Goal: Transaction & Acquisition: Purchase product/service

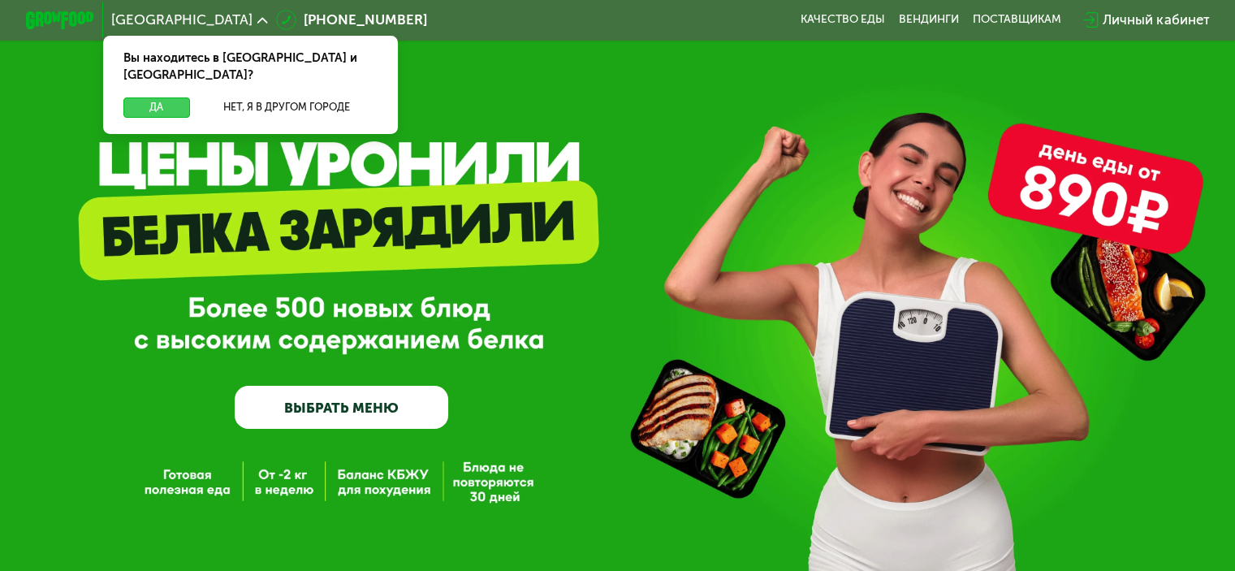
click at [158, 97] on button "Да" at bounding box center [156, 107] width 66 height 20
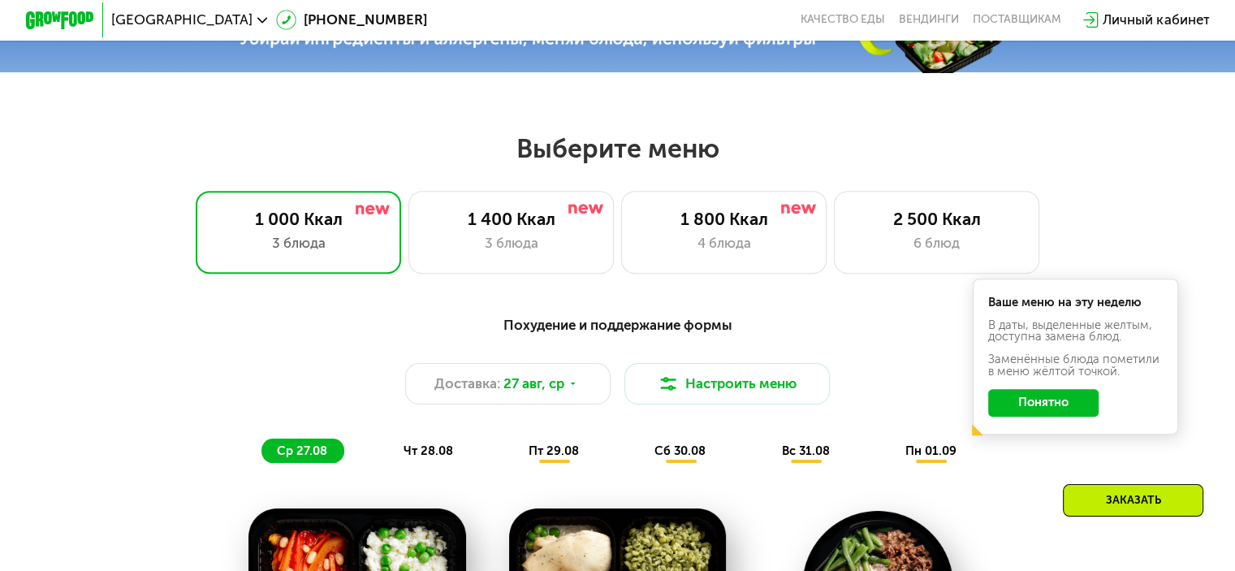
scroll to position [731, 0]
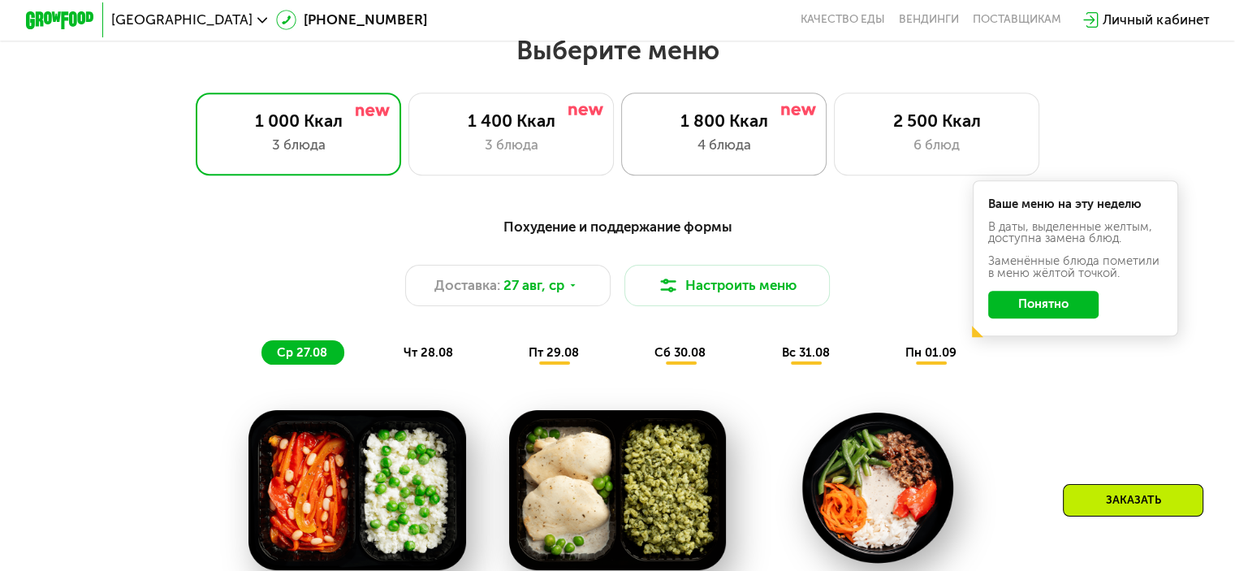
click at [834, 139] on div "1 800 Ккал 4 блюда" at bounding box center [937, 134] width 206 height 82
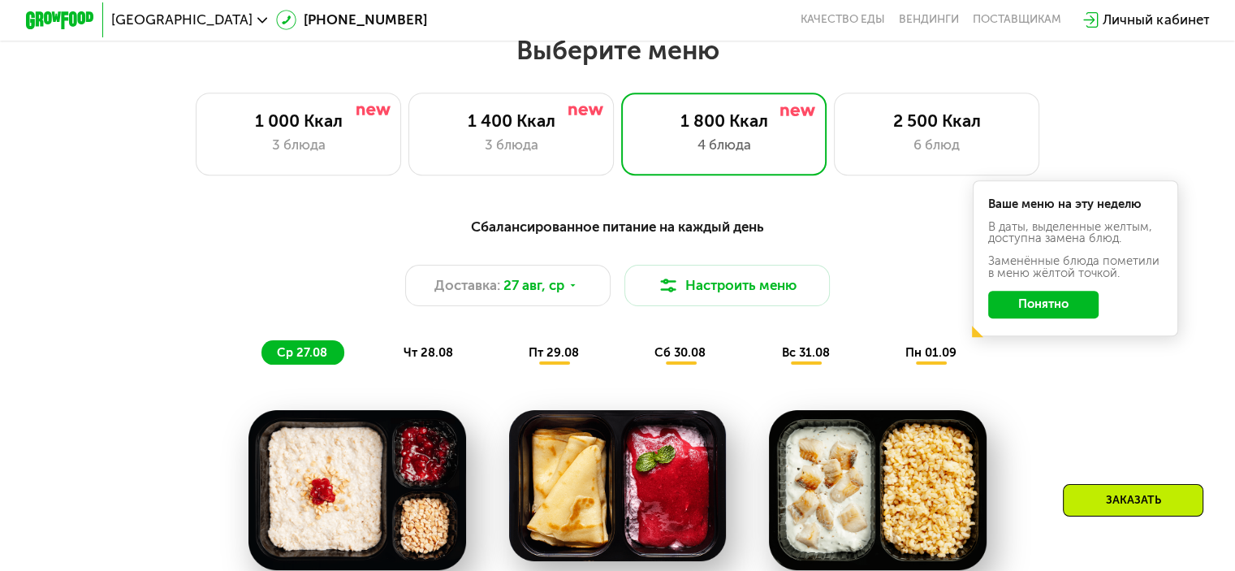
click at [1071, 365] on div "Сбалансированное питание на каждый день Доставка: 27 авг, ср Настроить меню ср …" at bounding box center [618, 290] width 1016 height 149
click at [1056, 311] on button "Понятно" at bounding box center [1043, 305] width 110 height 28
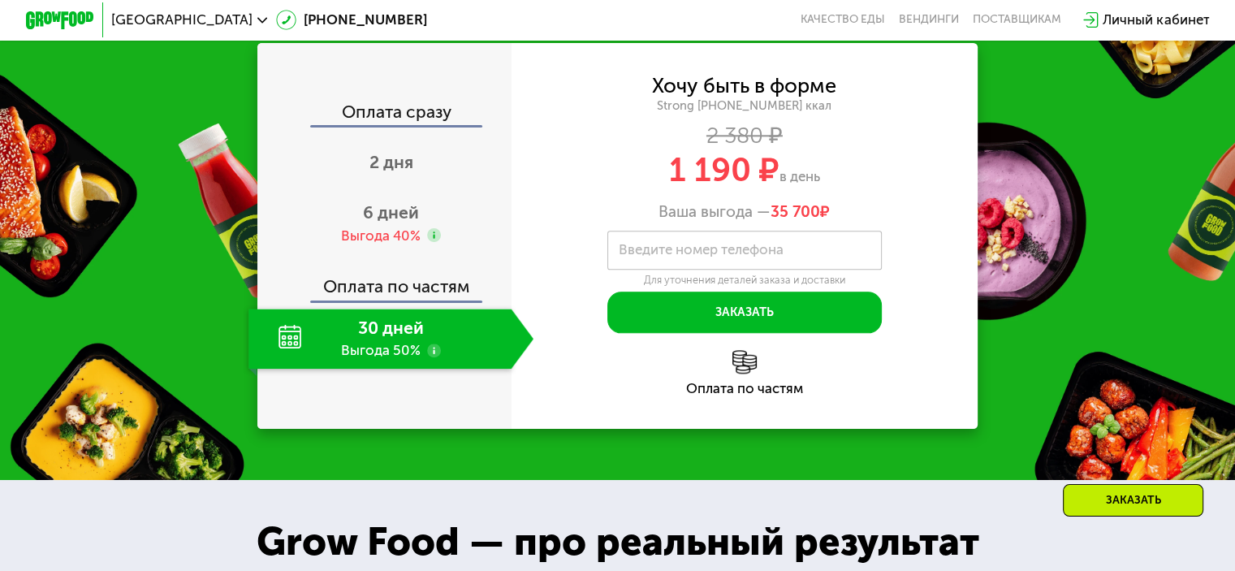
scroll to position [1868, 0]
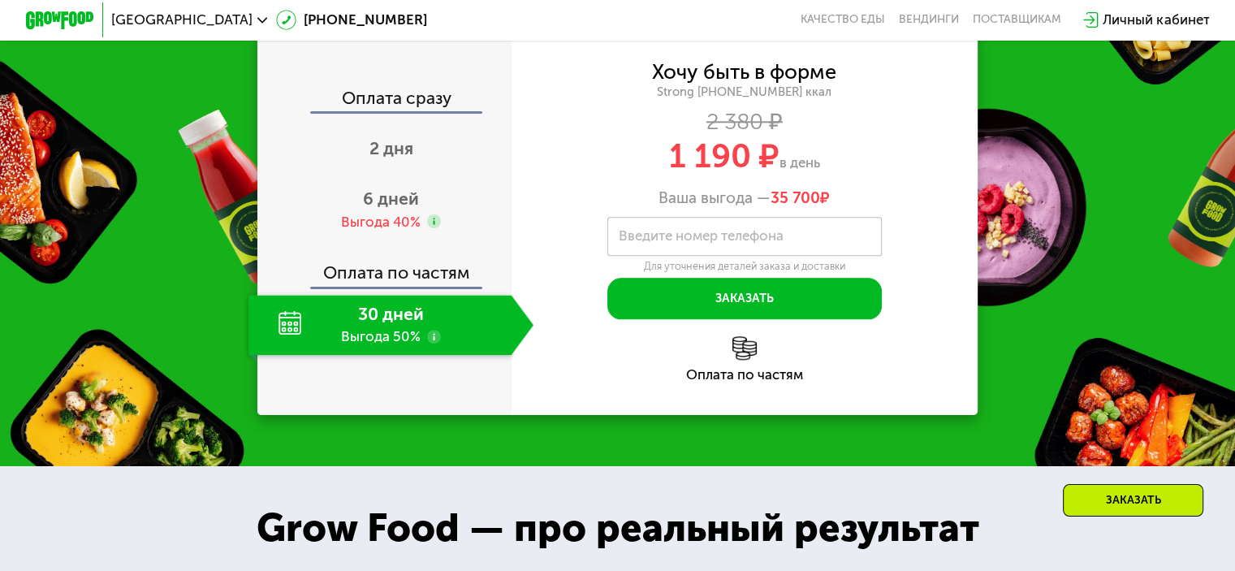
click at [427, 343] on use at bounding box center [434, 337] width 14 height 14
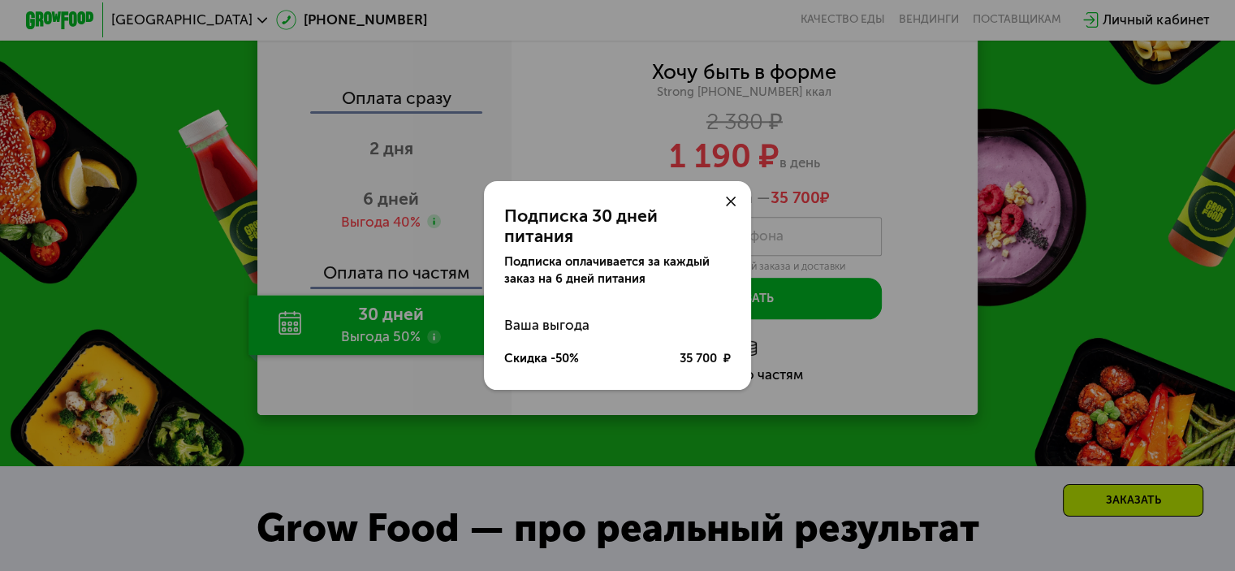
click at [728, 207] on icon at bounding box center [731, 202] width 11 height 11
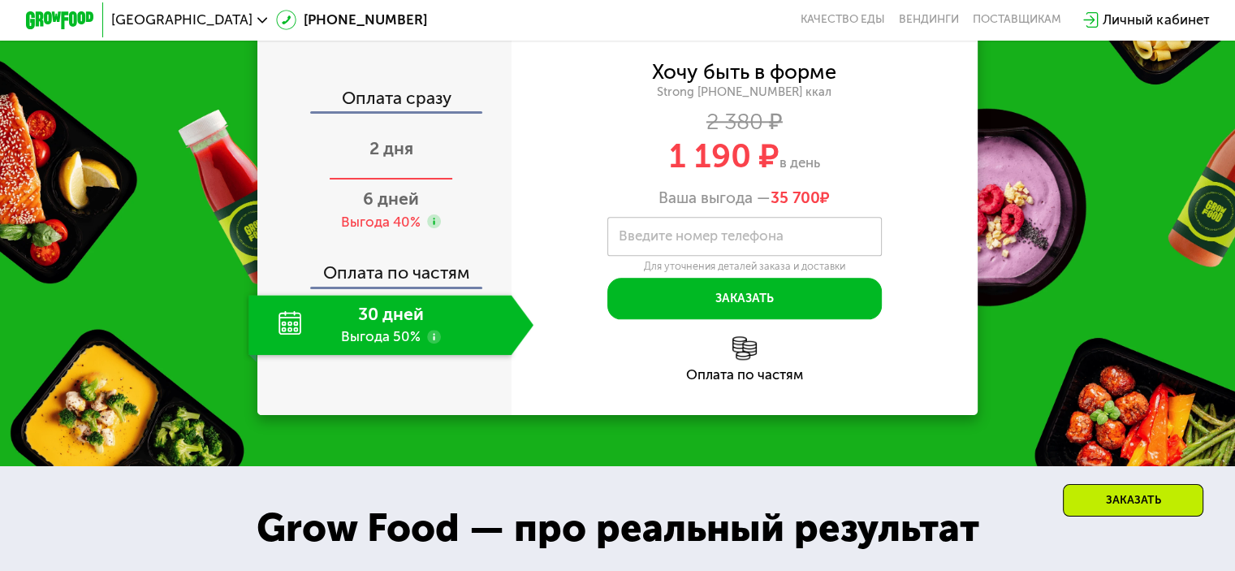
click at [382, 158] on span "2 дня" at bounding box center [391, 148] width 44 height 20
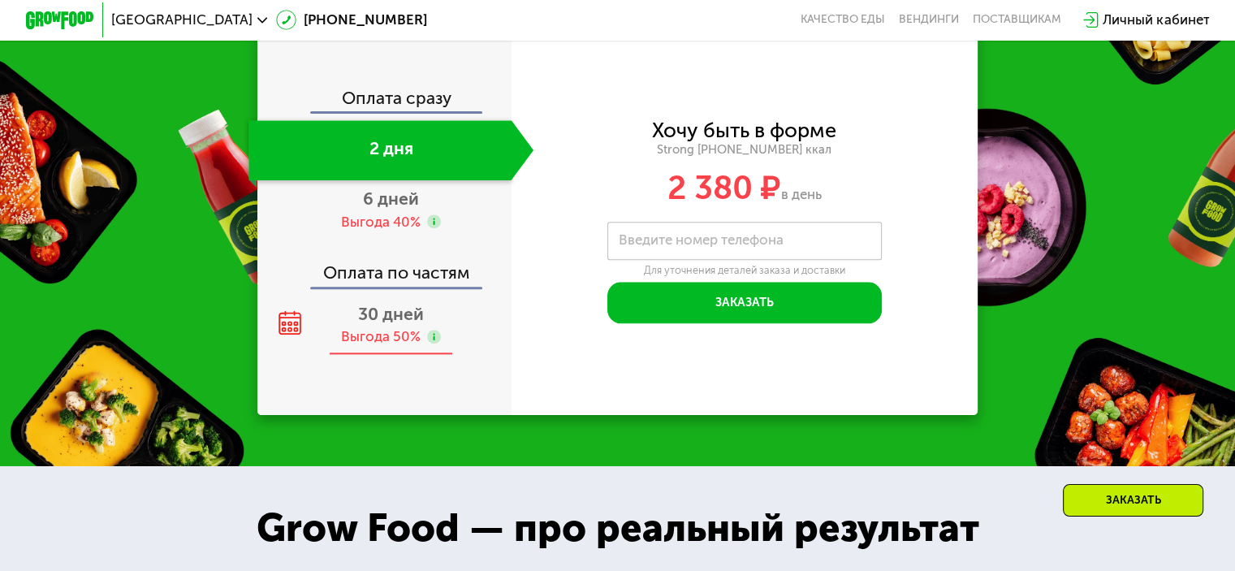
click at [394, 346] on div "Выгода 50%" at bounding box center [381, 336] width 80 height 19
